Goal: Find specific page/section: Find specific page/section

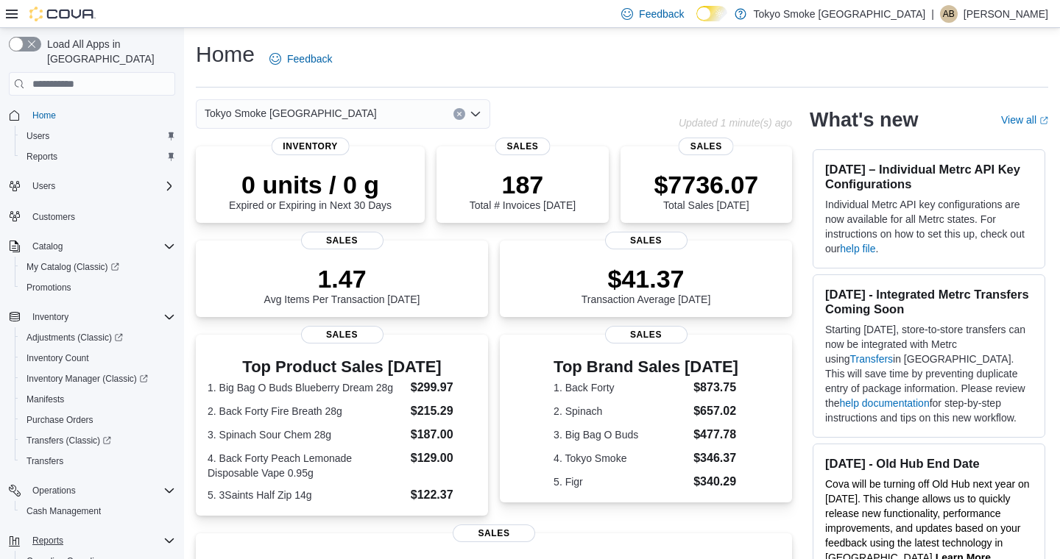
scroll to position [106, 0]
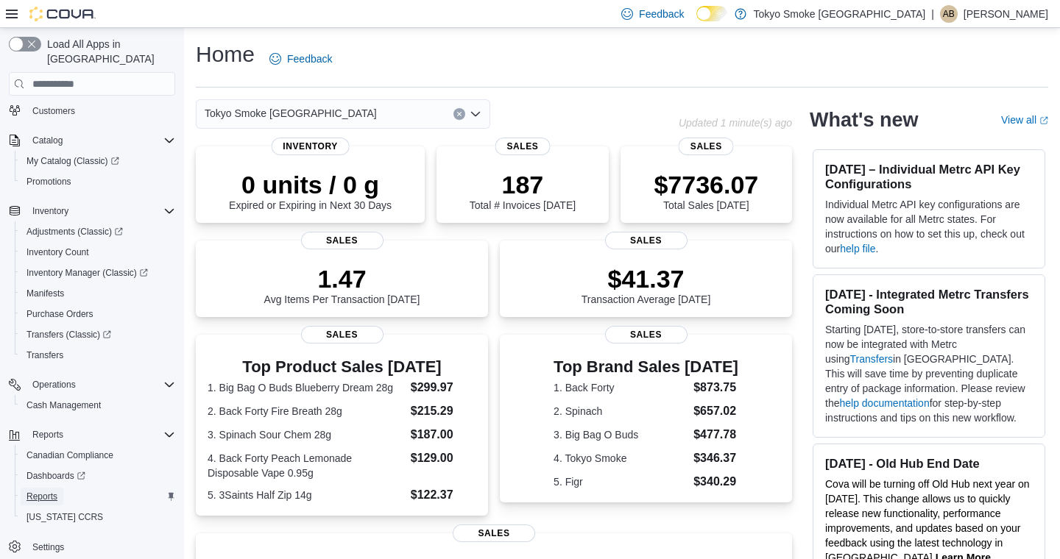
click at [49, 491] on span "Reports" at bounding box center [41, 497] width 31 height 12
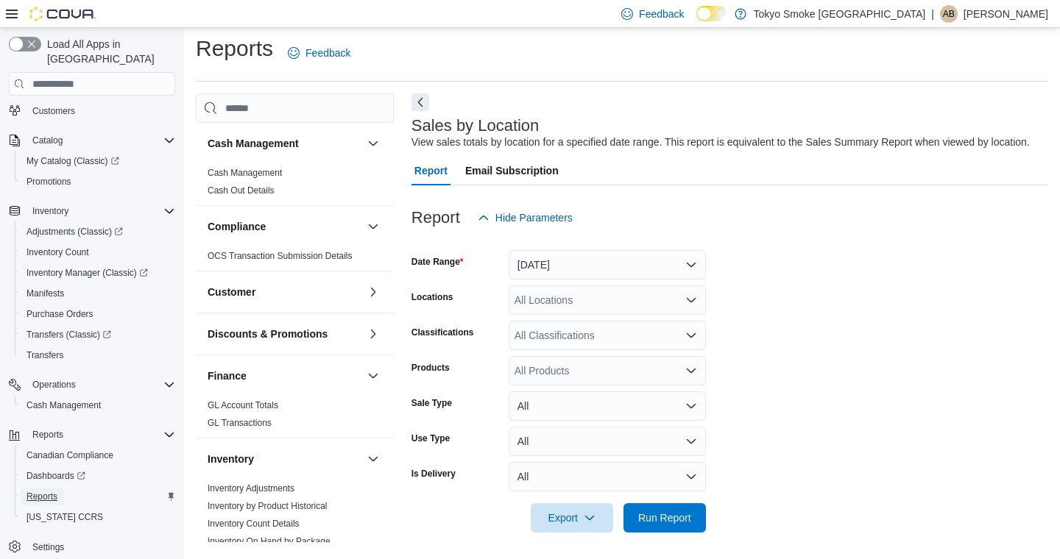
scroll to position [24, 0]
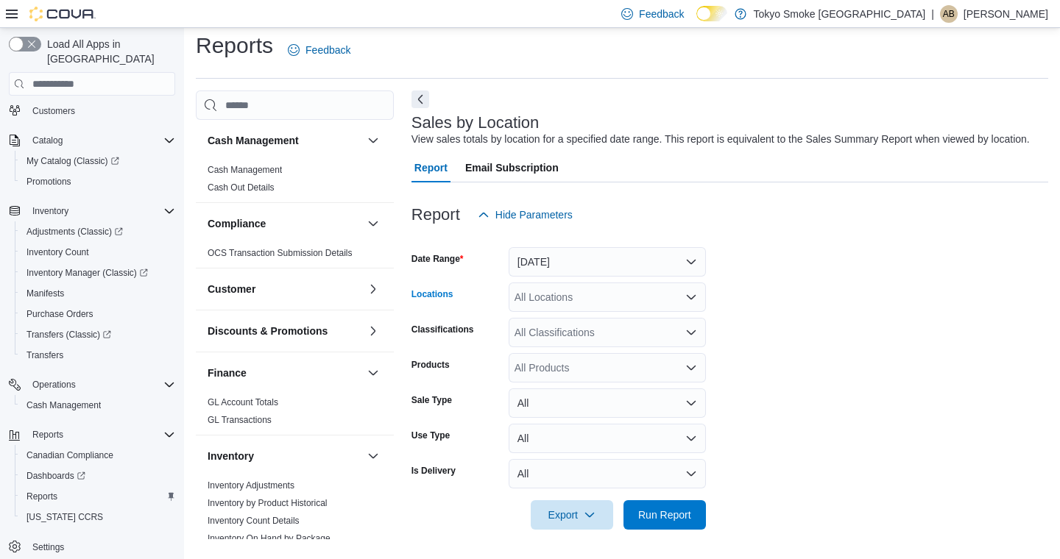
click at [551, 295] on div "All Locations" at bounding box center [607, 297] width 197 height 29
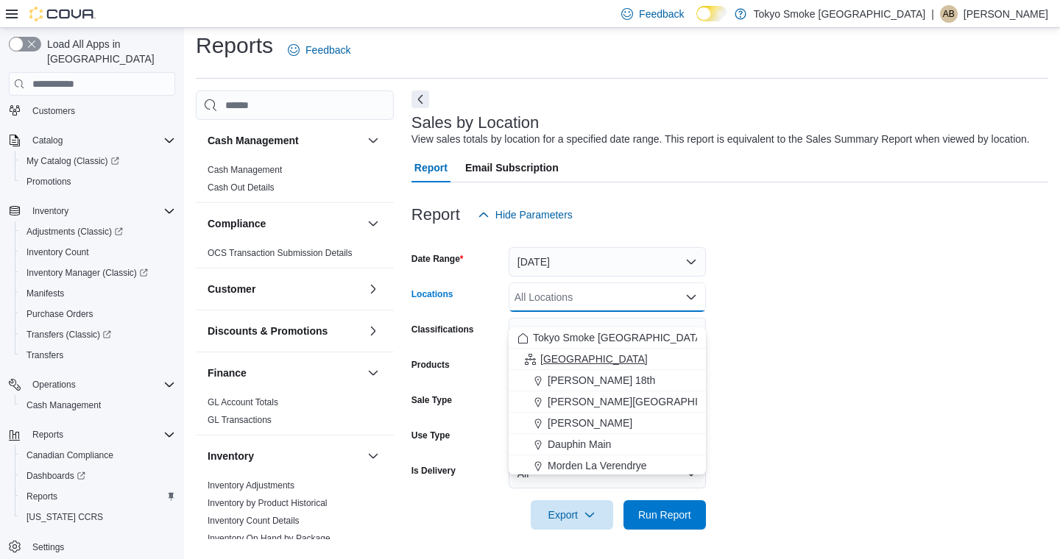
click at [551, 352] on span "[GEOGRAPHIC_DATA]" at bounding box center [593, 359] width 107 height 15
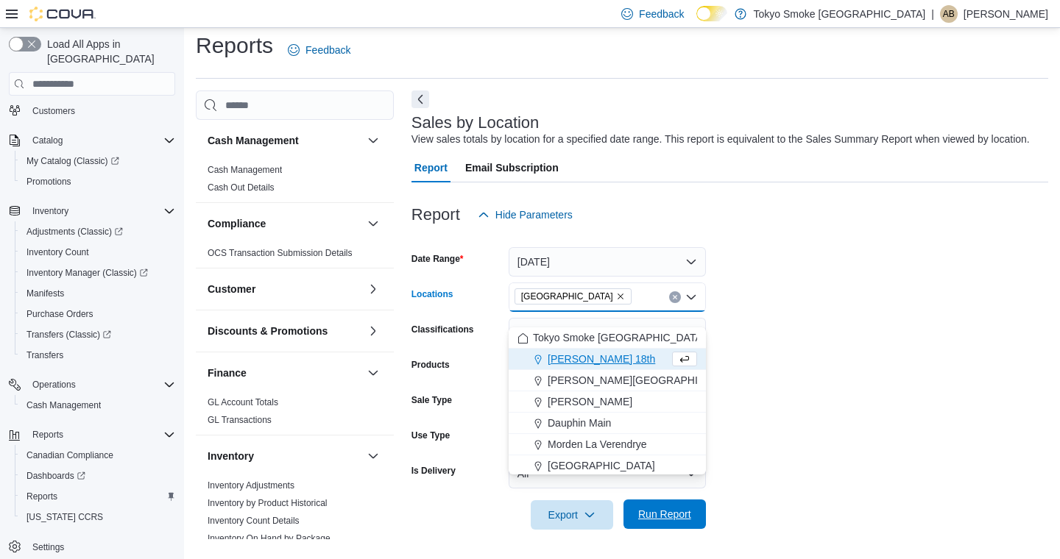
click at [668, 518] on span "Run Report" at bounding box center [664, 514] width 53 height 15
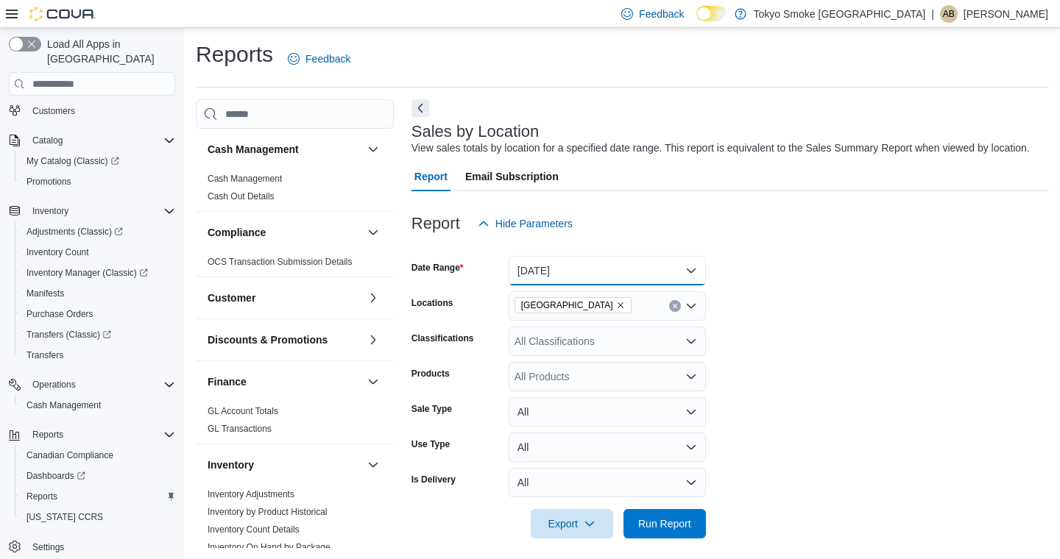
click at [522, 279] on button "[DATE]" at bounding box center [607, 270] width 197 height 29
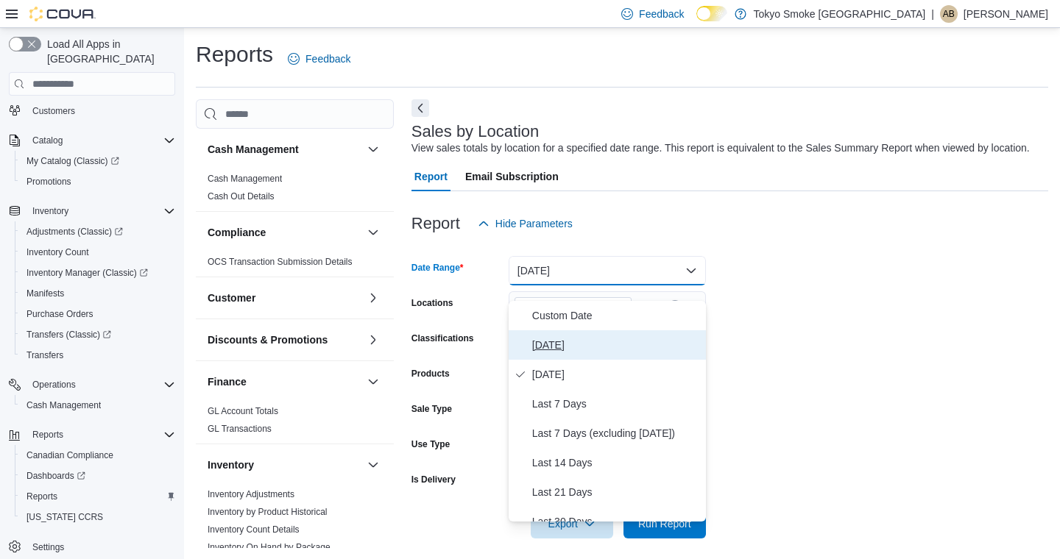
click at [528, 345] on button "[DATE]" at bounding box center [607, 344] width 197 height 29
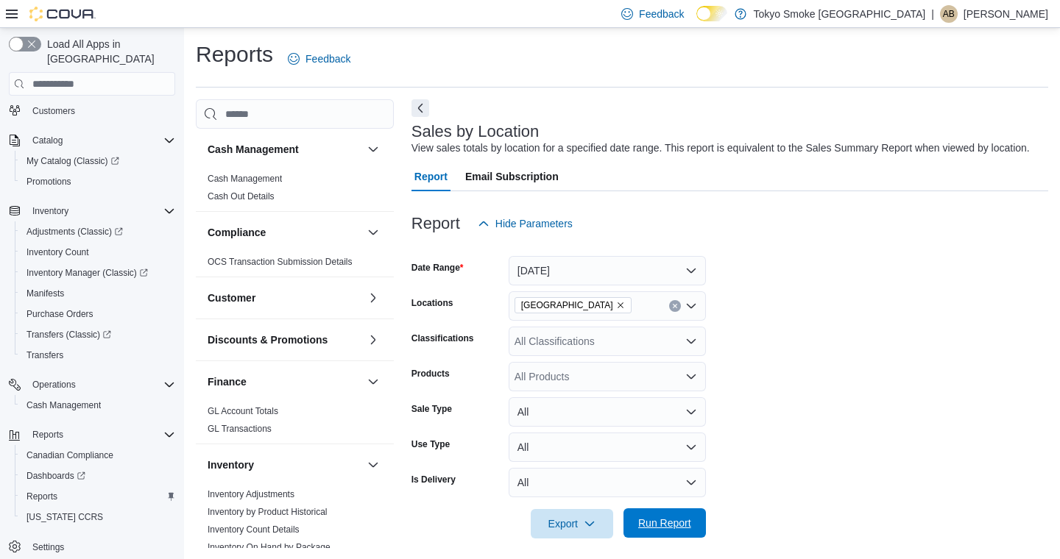
click at [636, 538] on span "Run Report" at bounding box center [664, 523] width 65 height 29
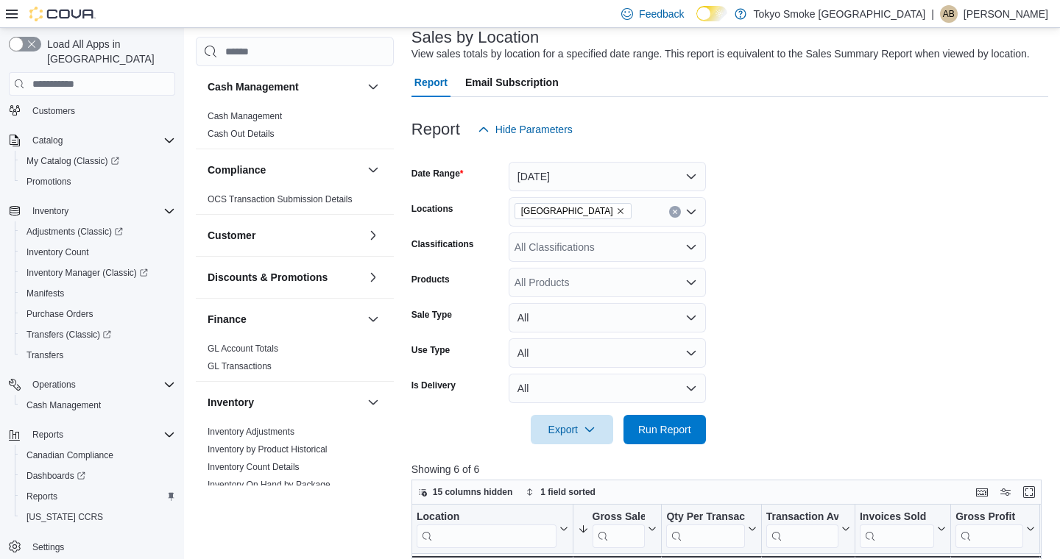
scroll to position [414, 0]
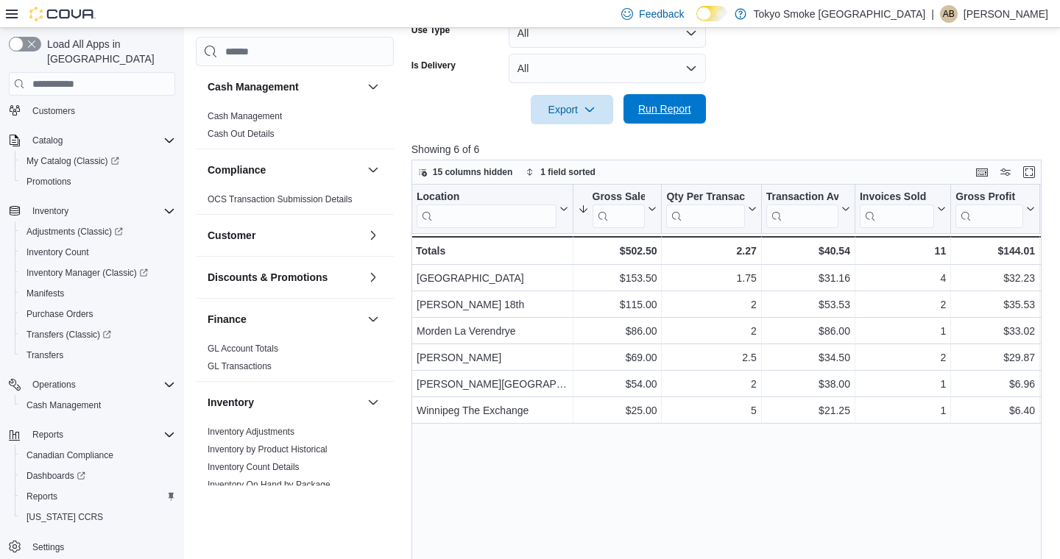
click at [678, 111] on span "Run Report" at bounding box center [664, 108] width 65 height 29
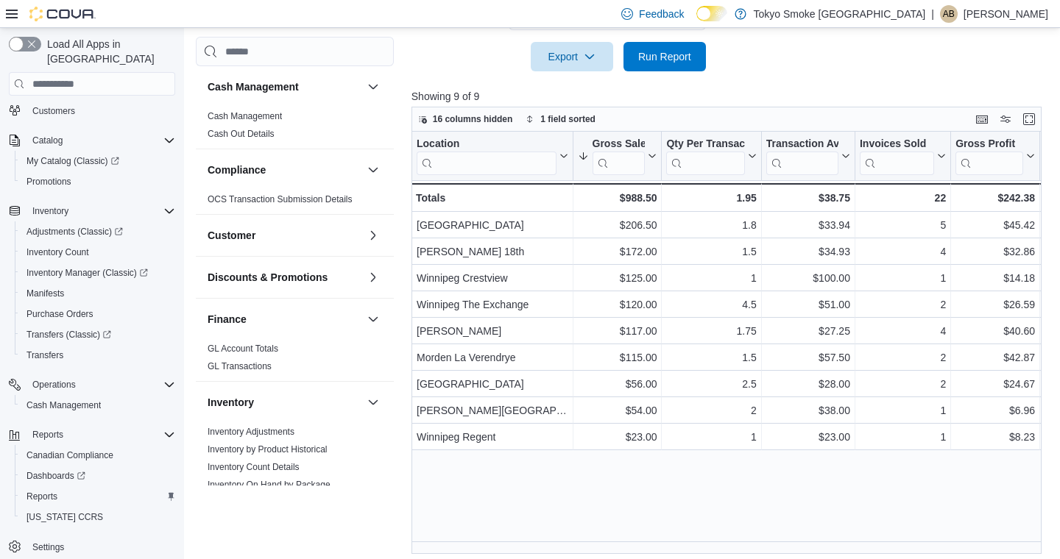
scroll to position [473, 0]
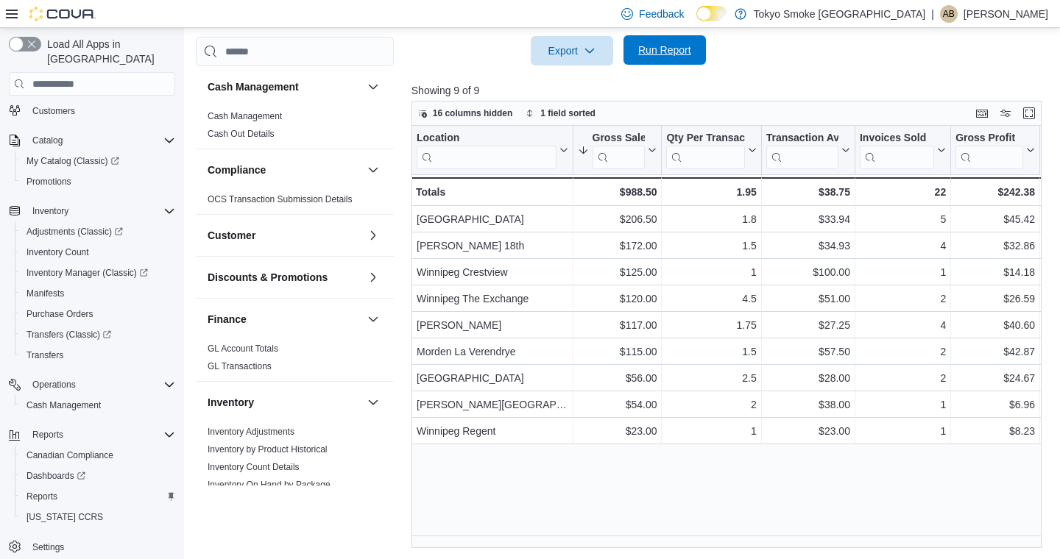
click at [669, 57] on span "Run Report" at bounding box center [664, 50] width 53 height 15
click at [675, 65] on span "Run Report" at bounding box center [664, 49] width 65 height 29
click at [668, 57] on span "Run Report" at bounding box center [664, 50] width 53 height 15
click at [656, 57] on span "Run Report" at bounding box center [664, 50] width 53 height 15
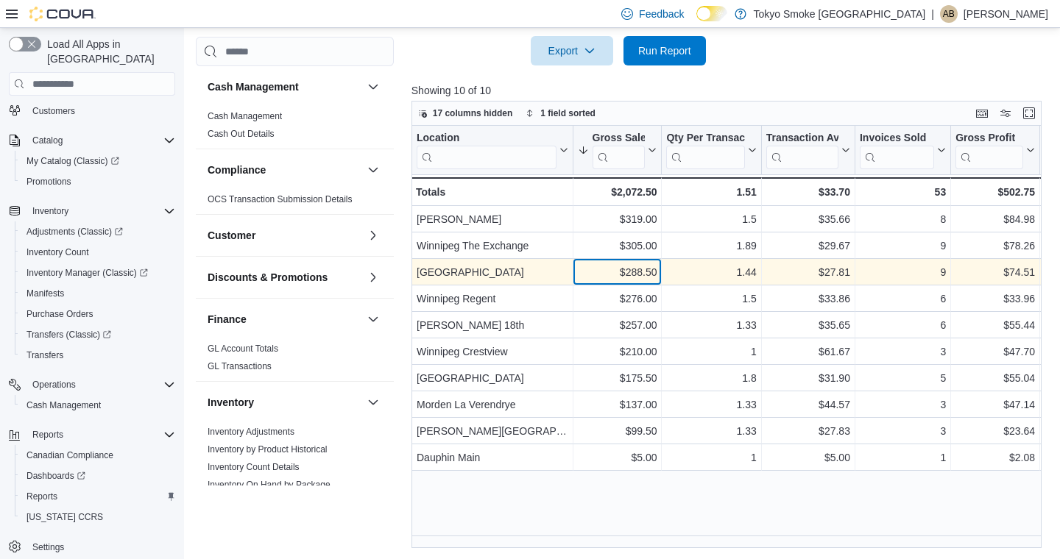
click at [629, 281] on div "$288.50" at bounding box center [616, 272] width 79 height 18
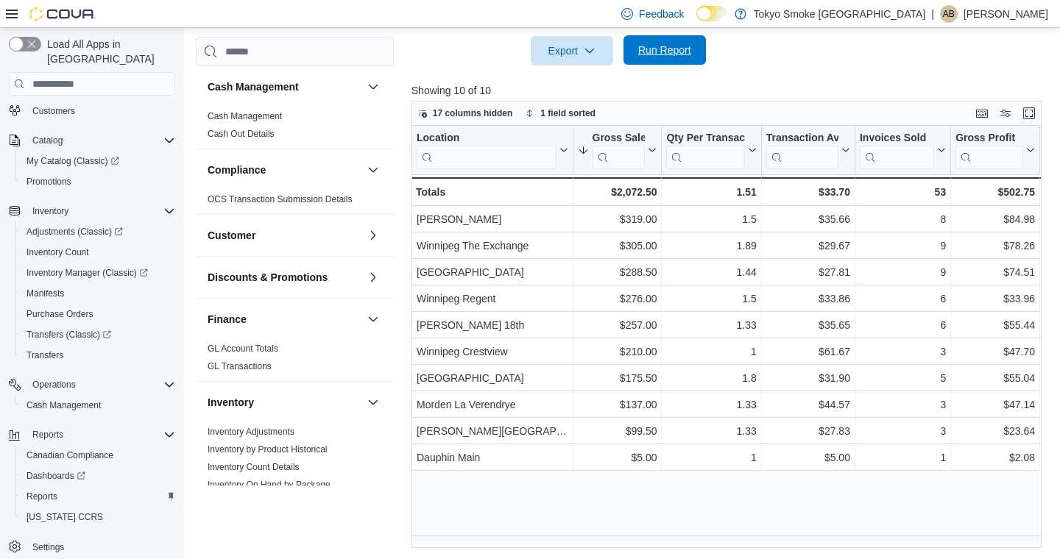
click at [680, 57] on span "Run Report" at bounding box center [664, 50] width 53 height 15
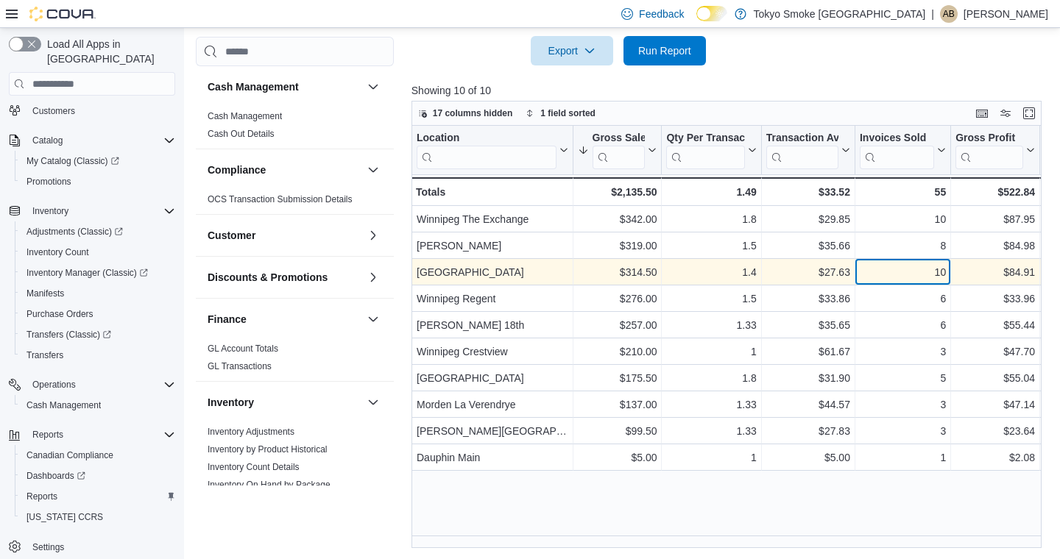
click at [877, 281] on div "10" at bounding box center [903, 272] width 86 height 18
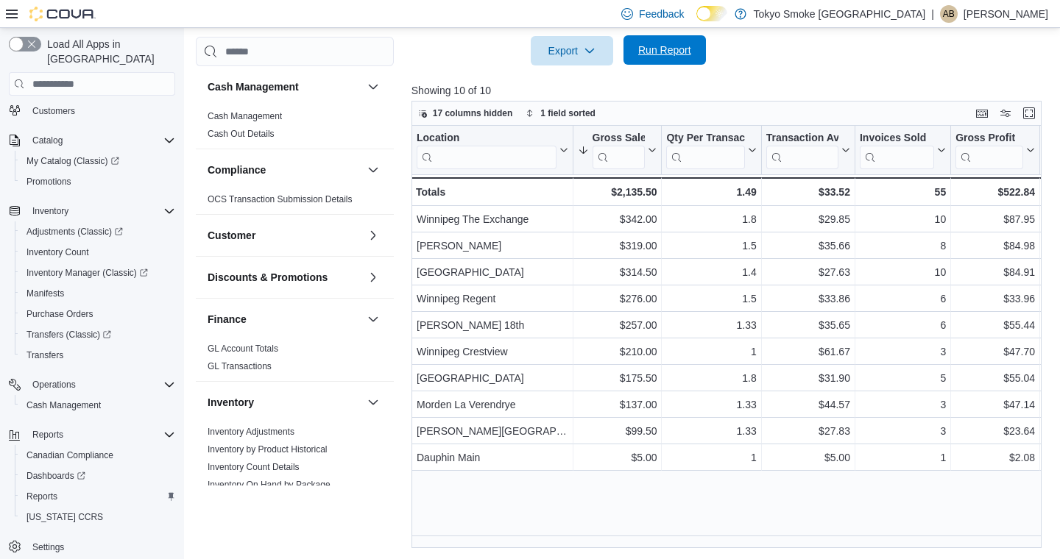
click at [670, 57] on span "Run Report" at bounding box center [664, 50] width 53 height 15
